Goal: Check status: Check status

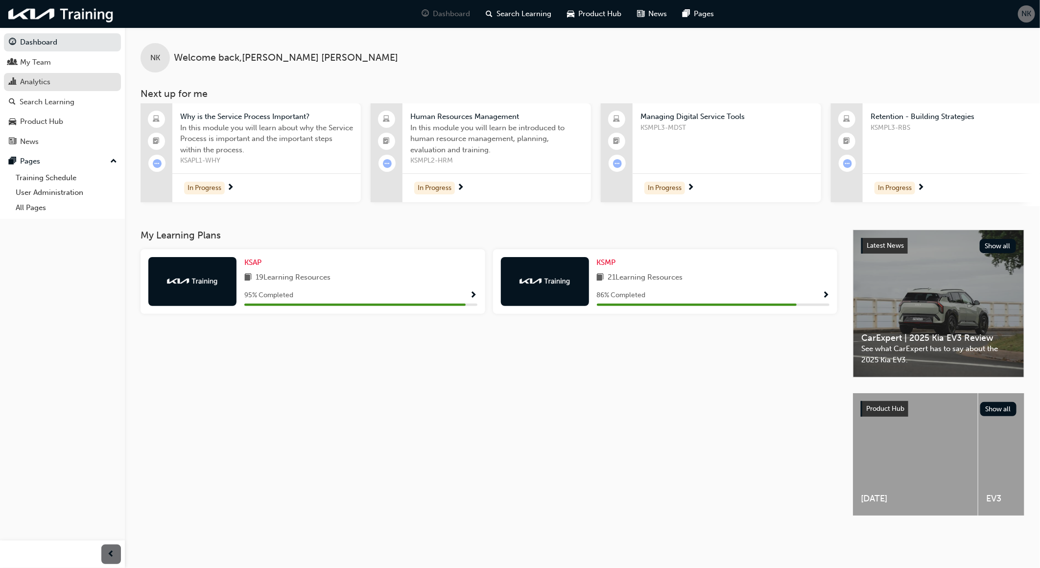
click at [41, 90] on link "Analytics" at bounding box center [62, 82] width 117 height 18
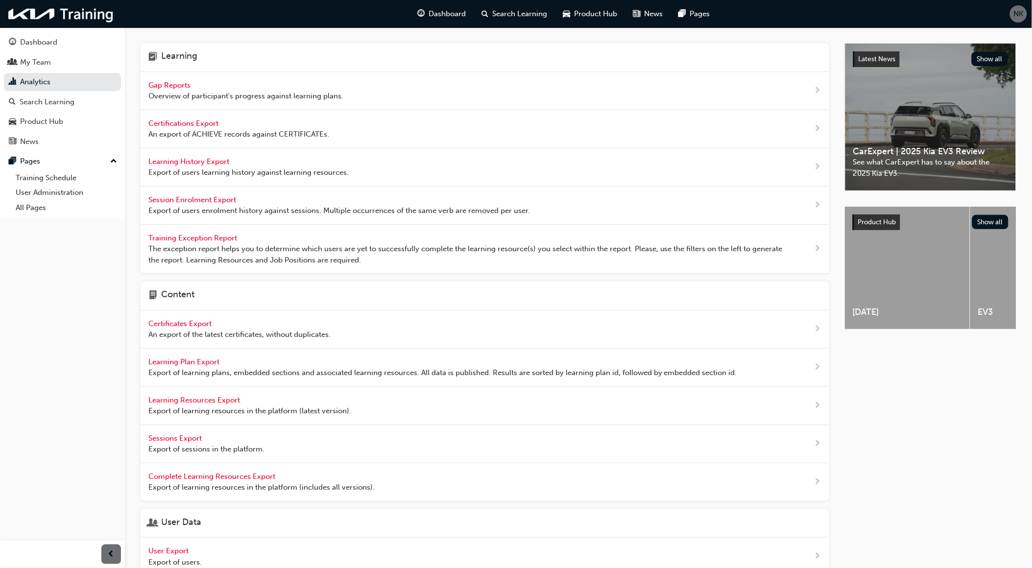
click at [189, 84] on span "Gap Reports" at bounding box center [170, 85] width 44 height 9
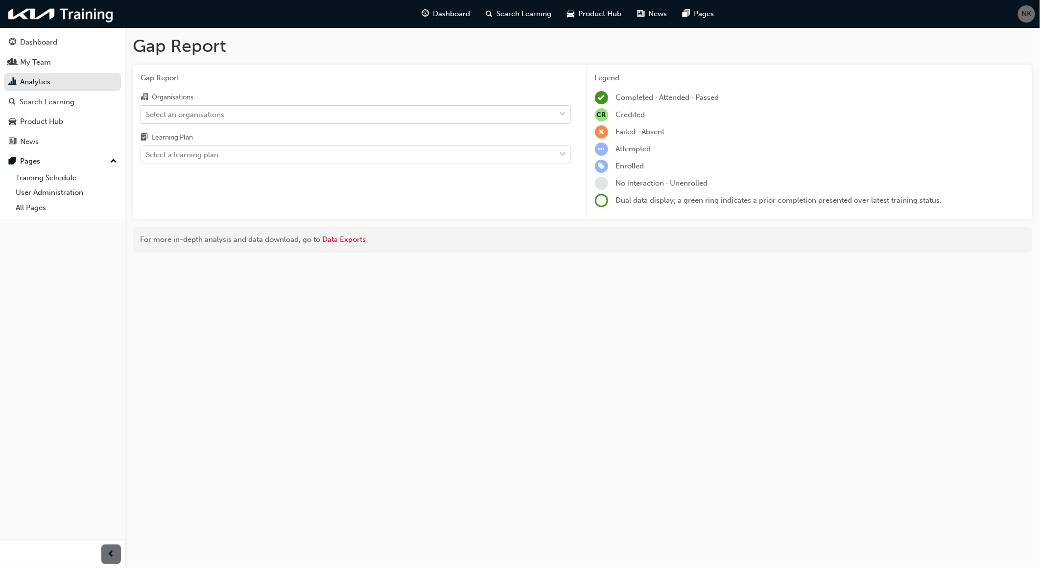
click at [260, 115] on div "Select an organisations" at bounding box center [348, 114] width 415 height 17
click at [147, 115] on input "Organisations Select an organisations" at bounding box center [146, 114] width 1 height 8
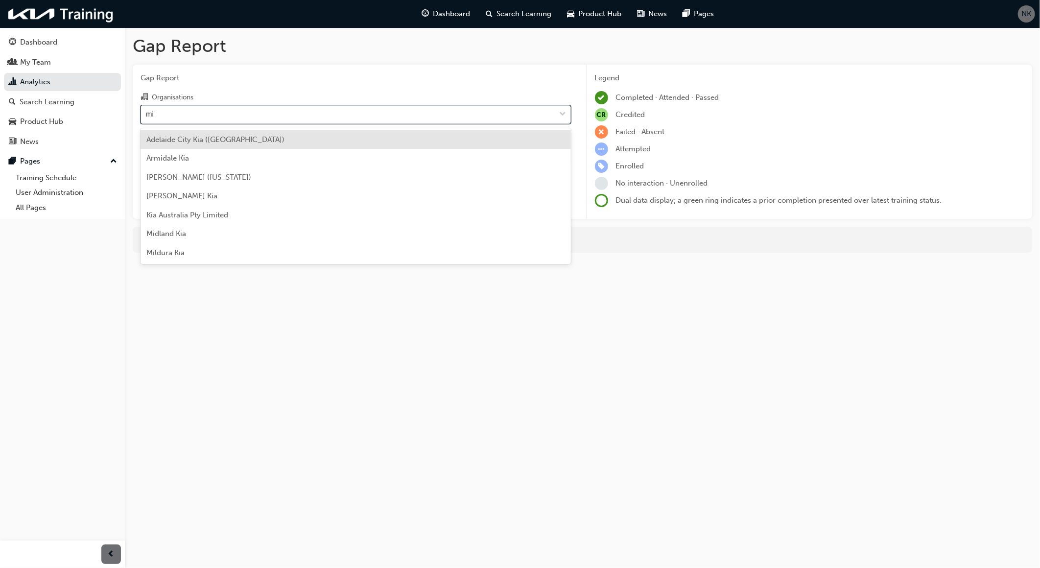
type input "mil"
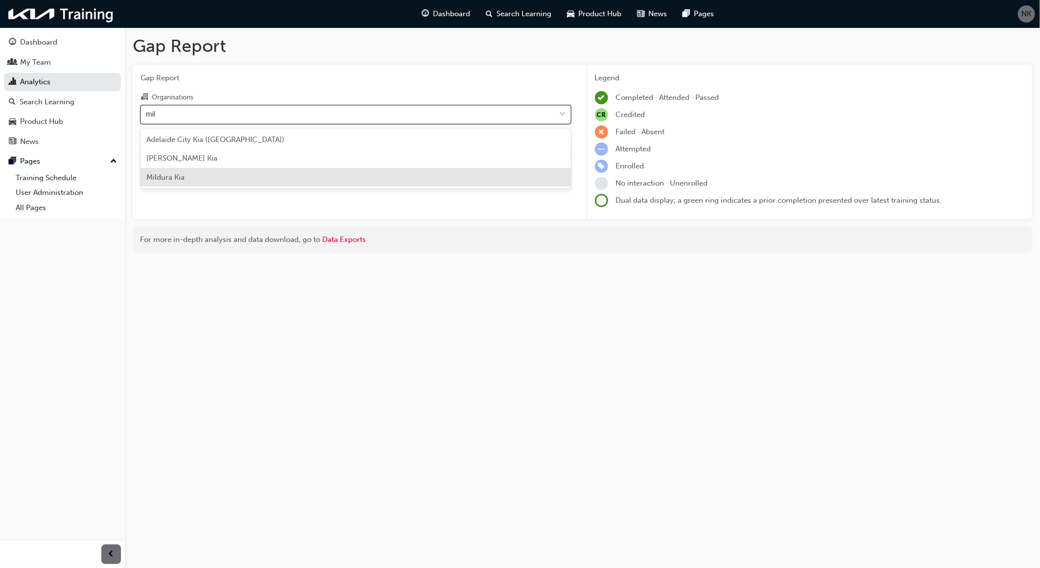
click at [204, 172] on div "Mildura Kia" at bounding box center [356, 177] width 430 height 19
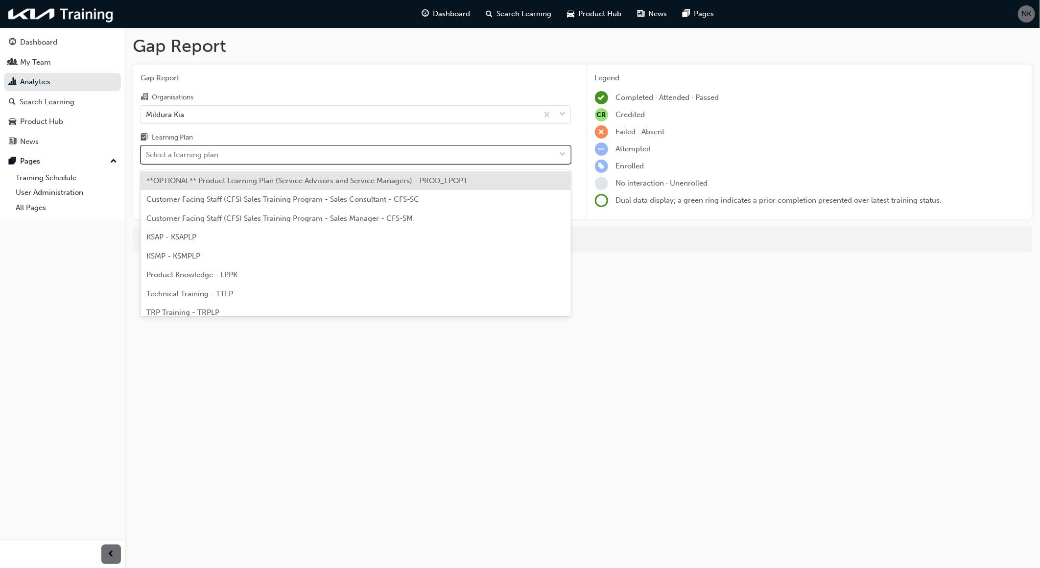
click at [215, 159] on div "Select a learning plan" at bounding box center [182, 154] width 72 height 11
click at [147, 159] on input "Learning Plan option **OPTIONAL** Product Learning Plan (Service Advisors and S…" at bounding box center [146, 154] width 1 height 8
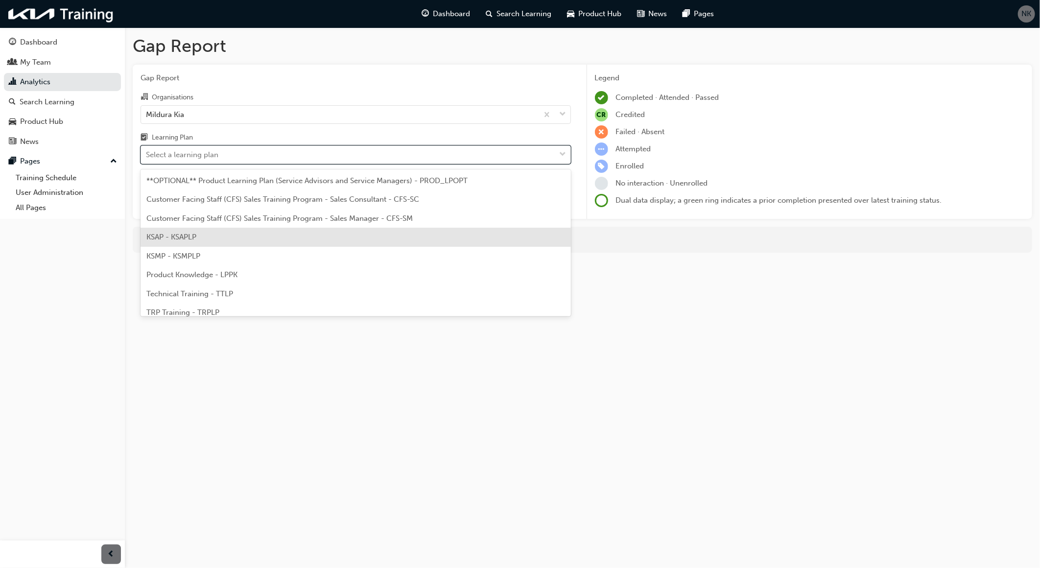
click at [187, 236] on span "KSAP - KSAPLP" at bounding box center [171, 237] width 50 height 9
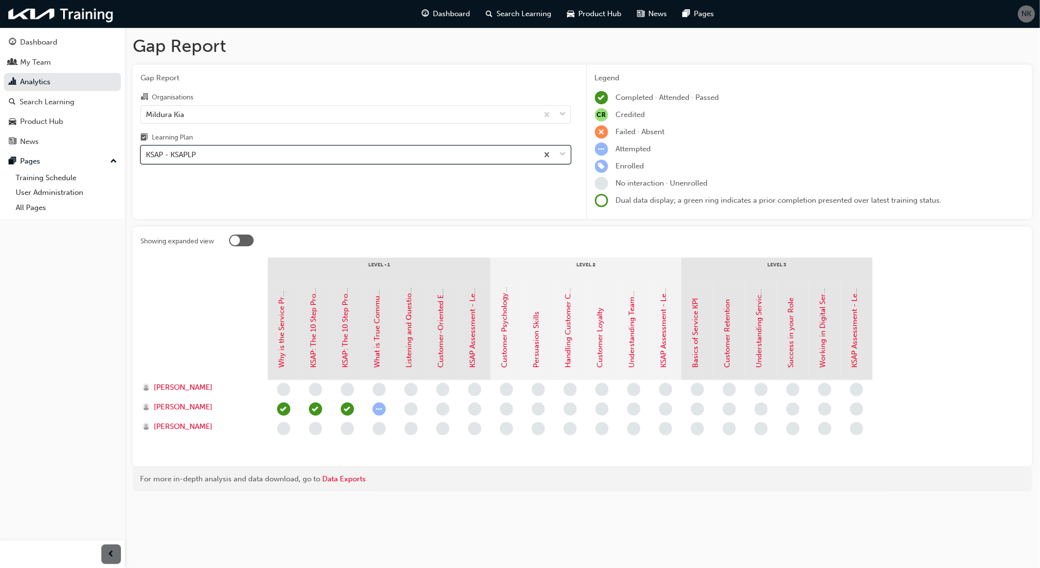
click at [198, 155] on div "KSAP - KSAPLP" at bounding box center [339, 154] width 397 height 17
click at [147, 155] on input "Learning Plan option KSAP - KSAPLP, selected. 0 results available. Select is fo…" at bounding box center [146, 154] width 1 height 8
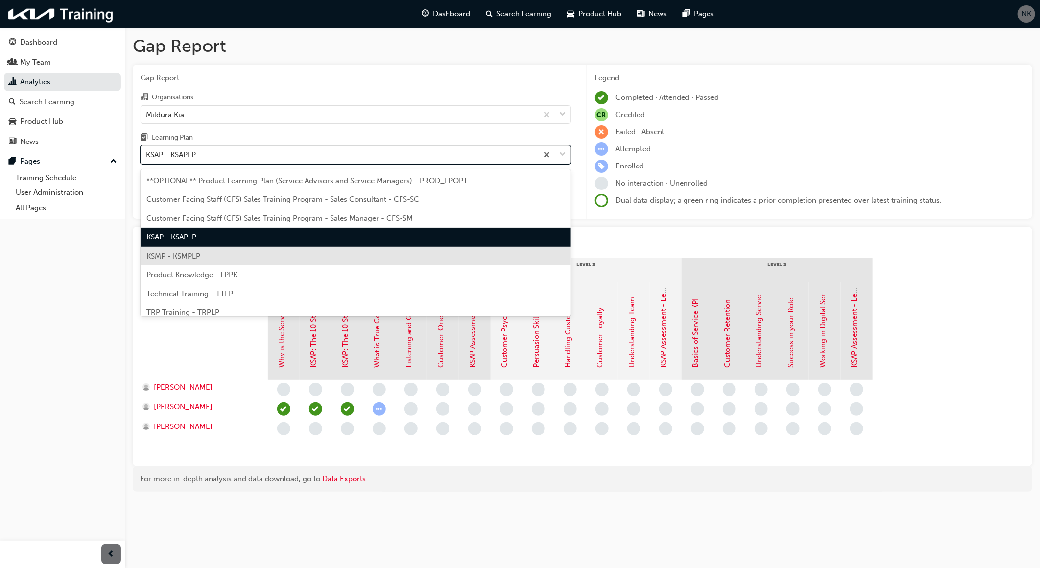
click at [182, 253] on span "KSMP - KSMPLP" at bounding box center [173, 256] width 54 height 9
